Goal: Transaction & Acquisition: Purchase product/service

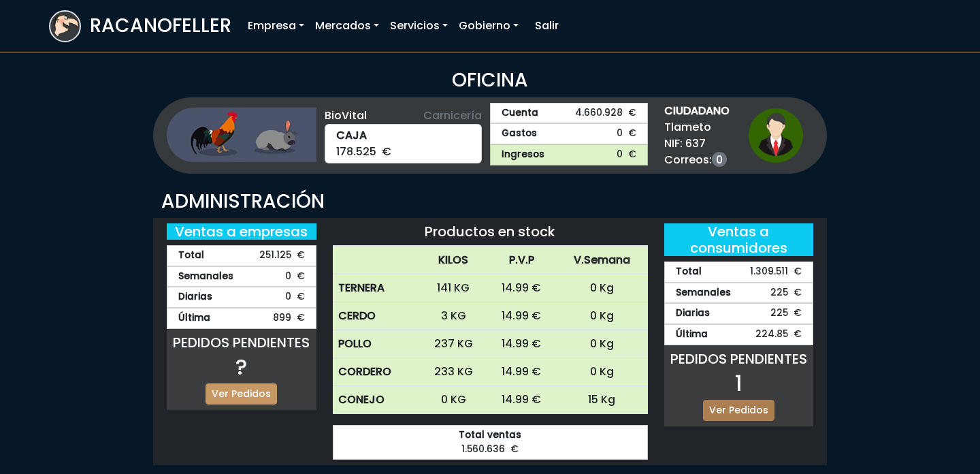
click at [745, 407] on link "Ver Pedidos" at bounding box center [738, 409] width 71 height 21
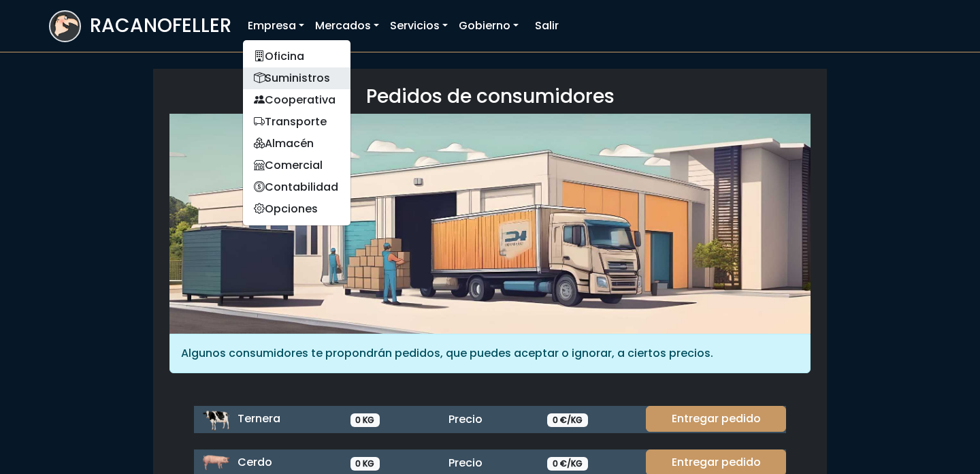
click at [285, 77] on link "Suministros" at bounding box center [297, 78] width 108 height 22
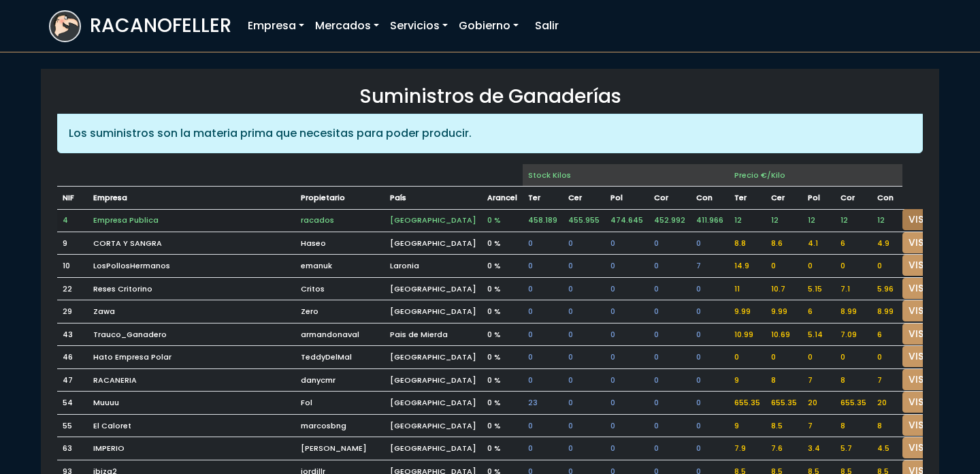
click at [902, 221] on link "VISITAR" at bounding box center [926, 219] width 49 height 21
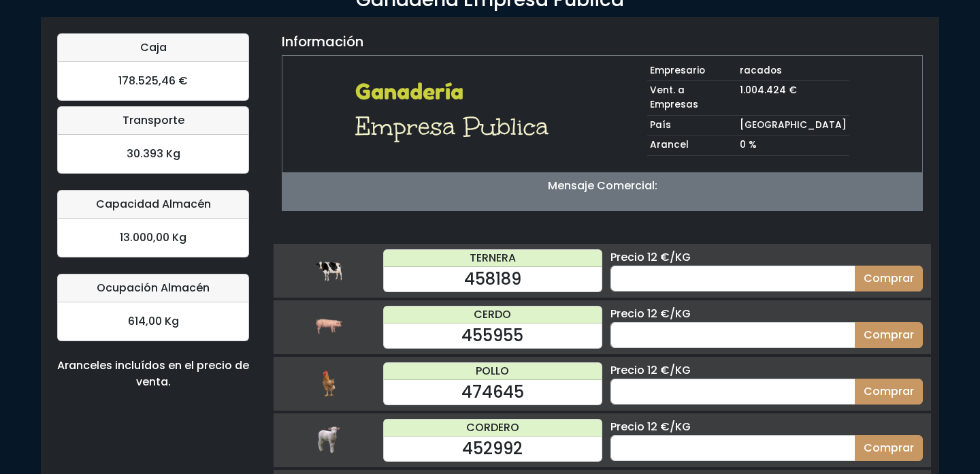
scroll to position [133, 0]
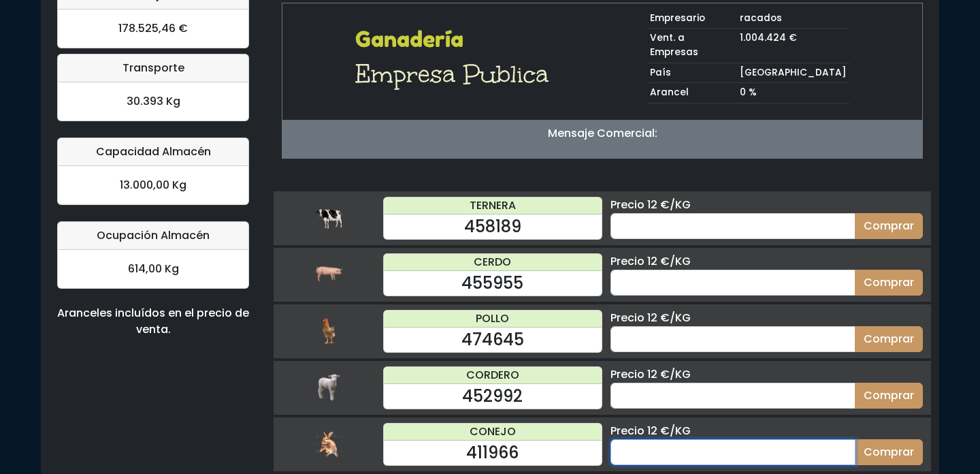
click at [642, 439] on input "number" at bounding box center [732, 452] width 245 height 26
type input "15"
click at [855, 439] on button "Comprar" at bounding box center [889, 452] width 68 height 26
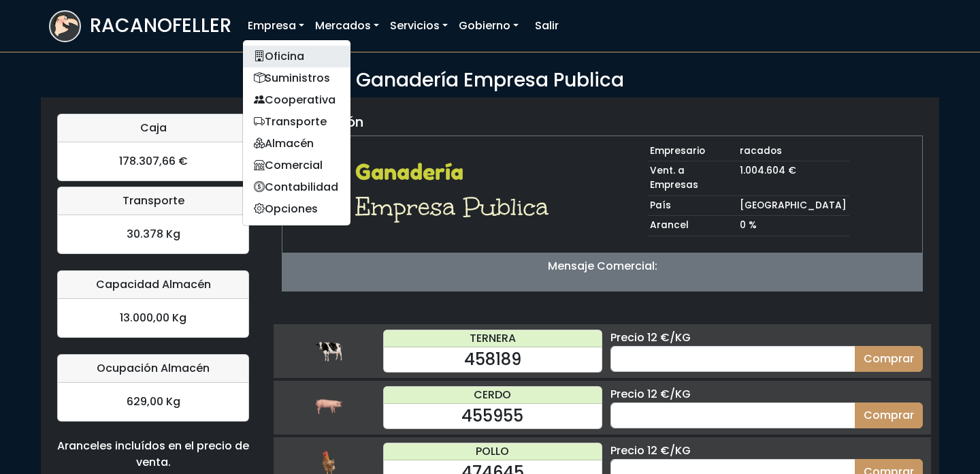
click at [296, 50] on link "Oficina" at bounding box center [297, 57] width 108 height 22
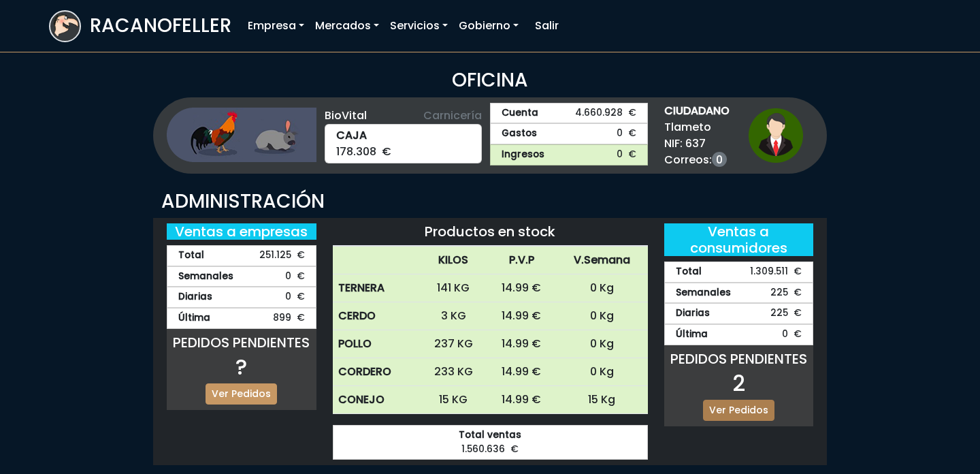
click at [742, 408] on link "Ver Pedidos" at bounding box center [738, 409] width 71 height 21
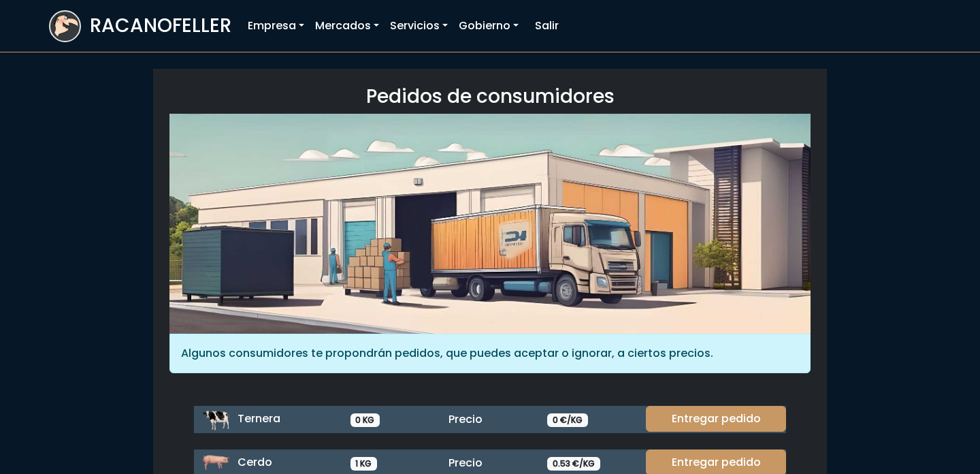
scroll to position [180, 0]
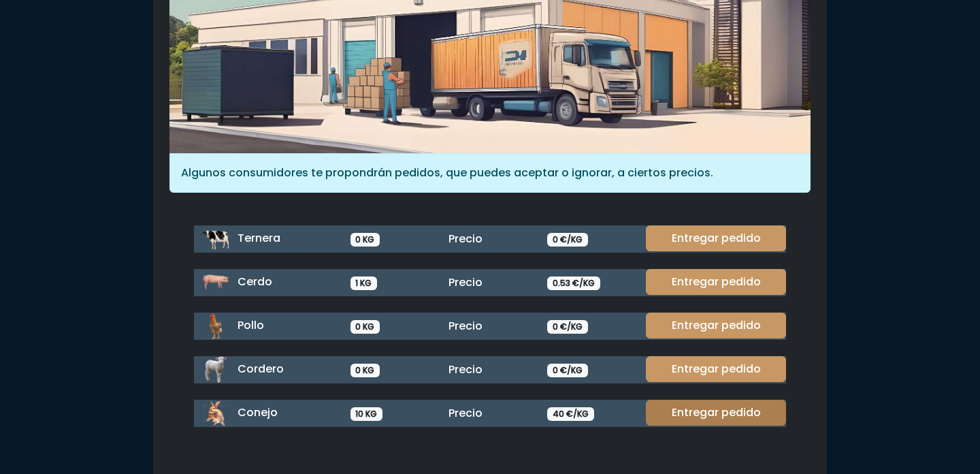
click at [743, 404] on link "Entregar pedido" at bounding box center [716, 412] width 140 height 26
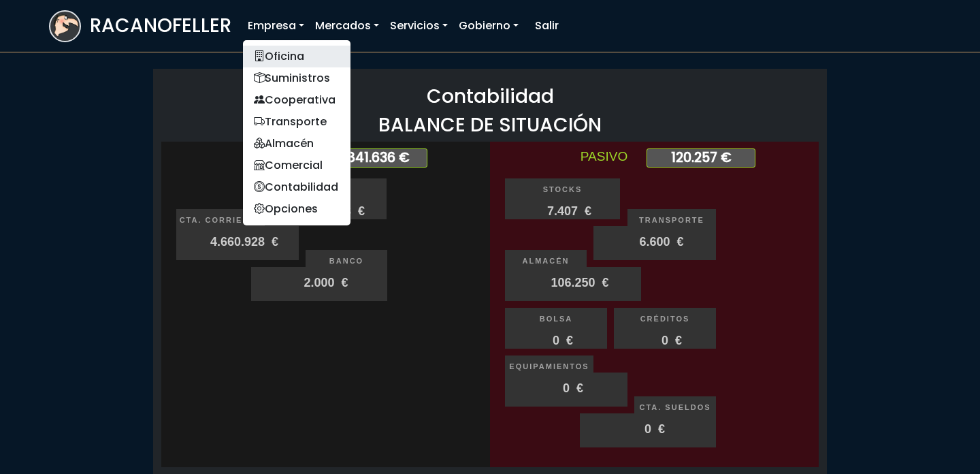
click at [266, 56] on link "Oficina" at bounding box center [297, 57] width 108 height 22
